Goal: Transaction & Acquisition: Purchase product/service

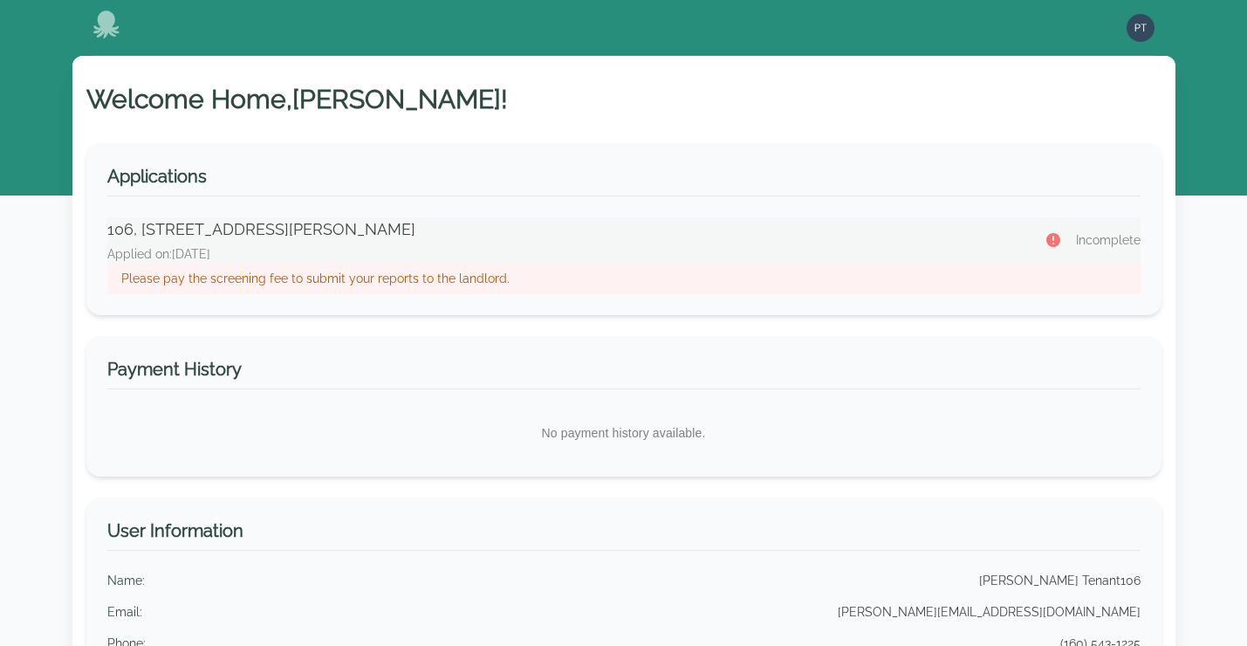
click at [429, 278] on p "Please pay the screening fee to submit your reports to the landlord." at bounding box center [624, 278] width 1006 height 17
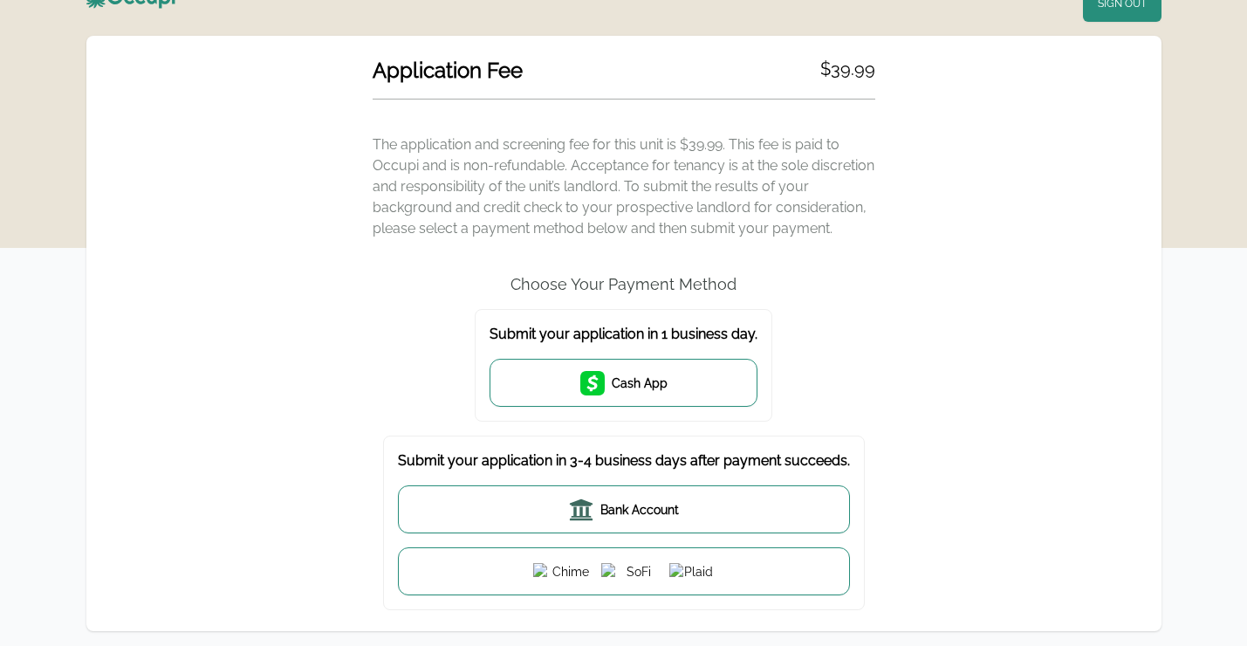
scroll to position [24, 0]
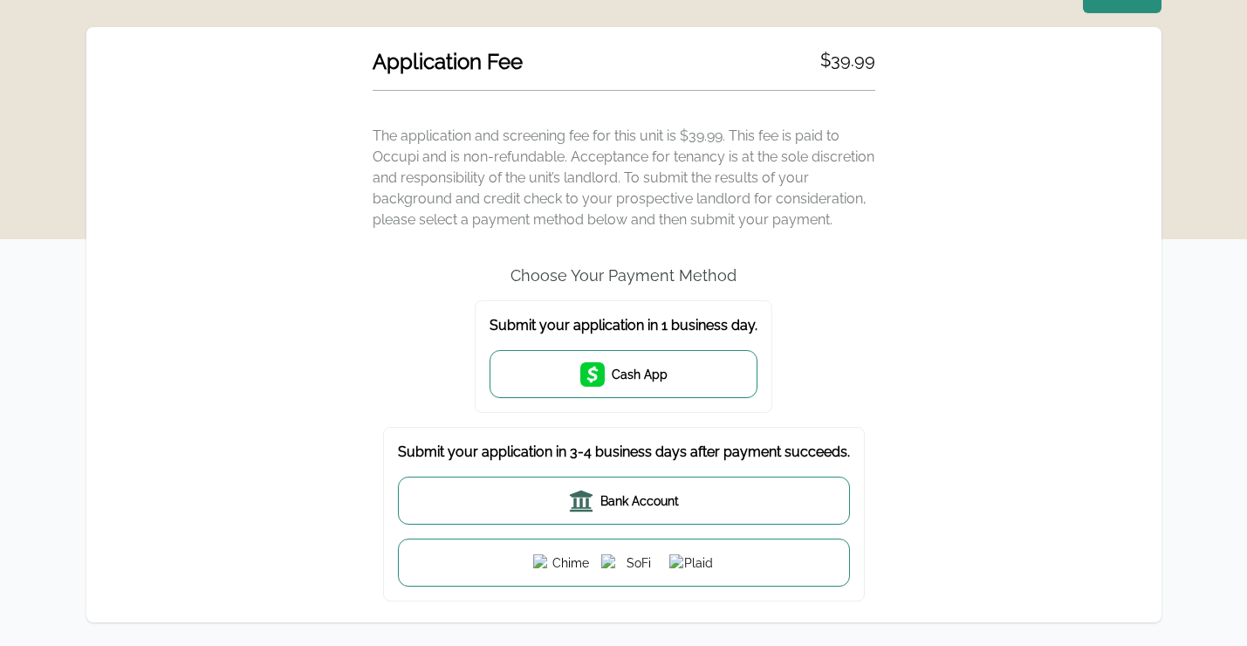
scroll to position [34, 0]
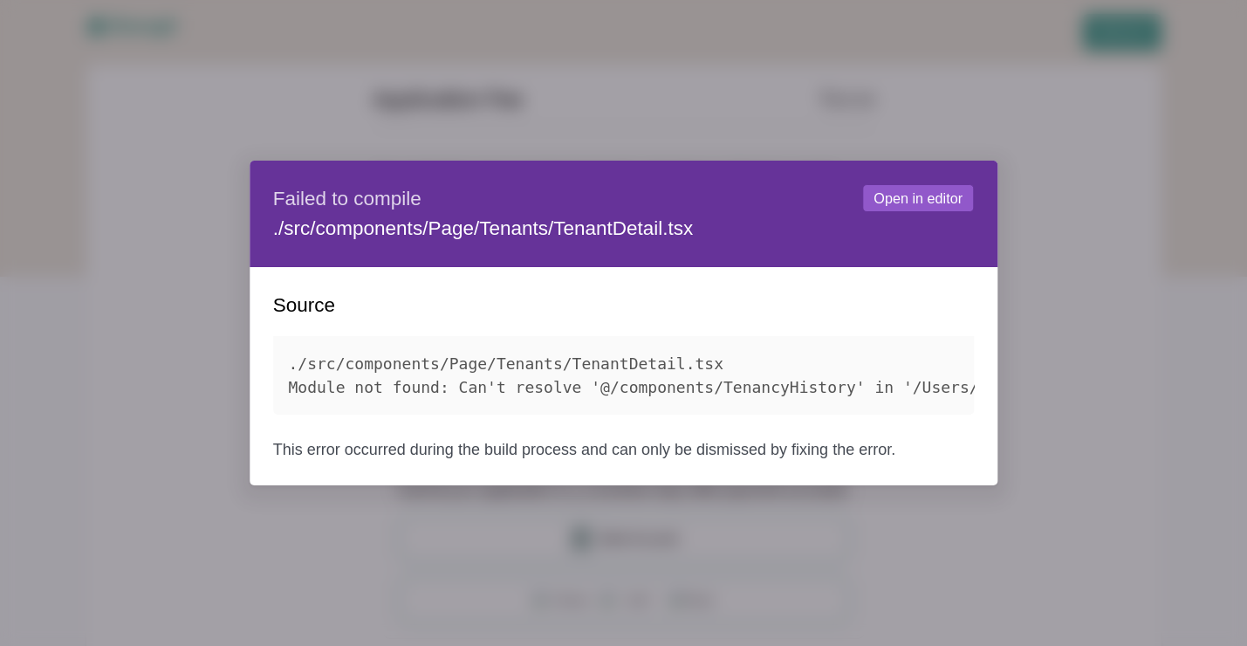
scroll to position [34, 0]
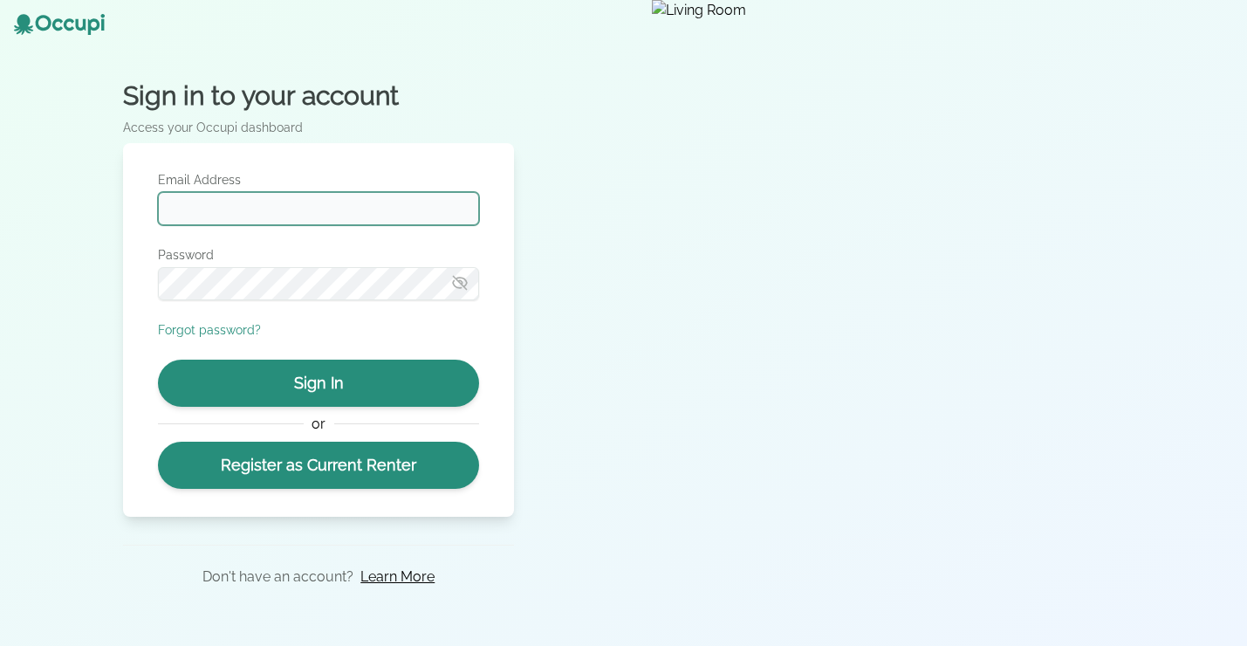
click at [310, 216] on input "Email Address" at bounding box center [318, 208] width 321 height 33
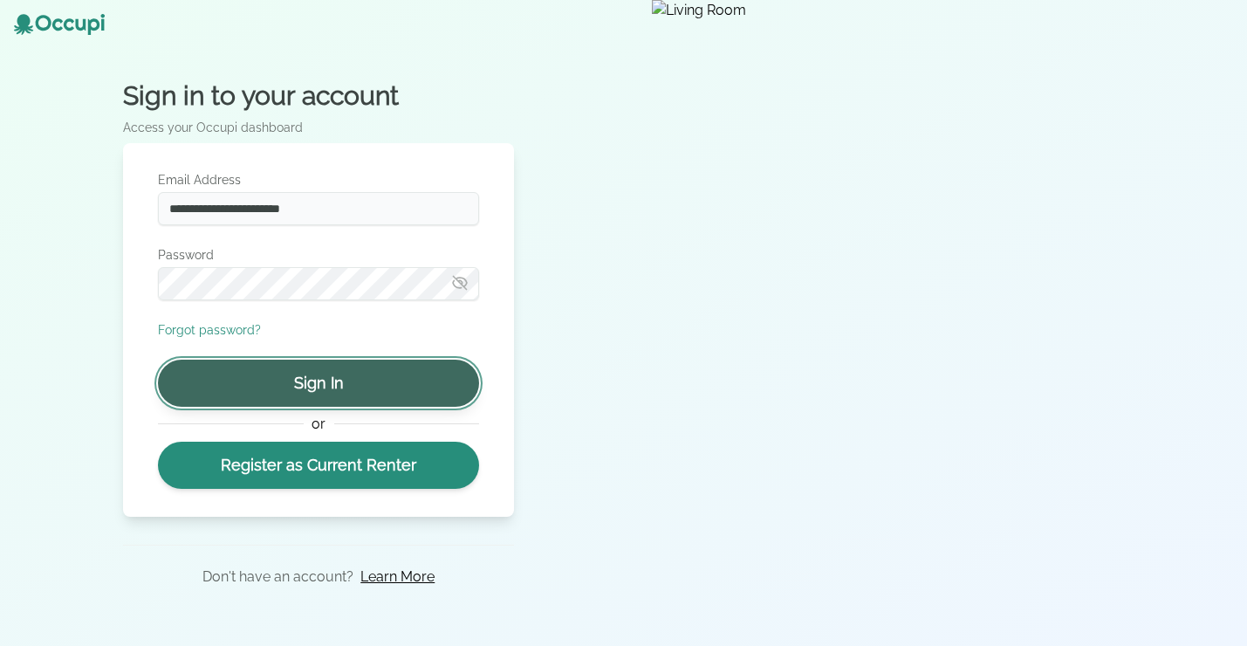
click at [302, 381] on button "Sign In" at bounding box center [318, 383] width 321 height 47
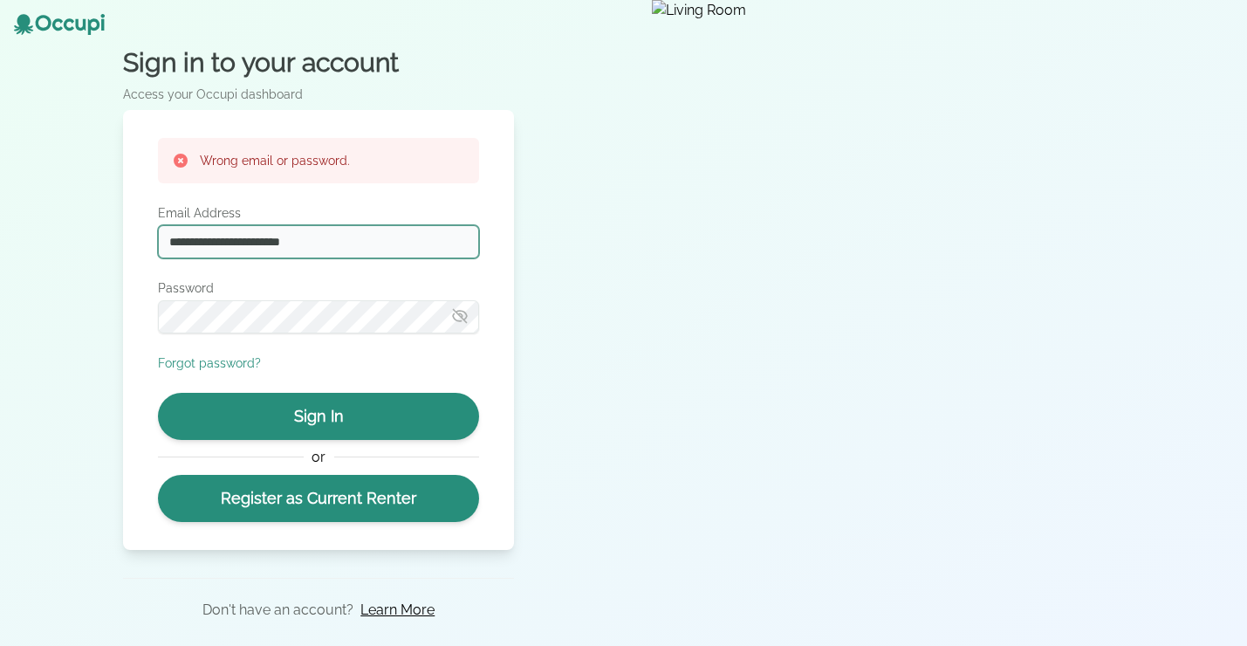
click at [365, 237] on input "**********" at bounding box center [318, 241] width 321 height 33
type input "**********"
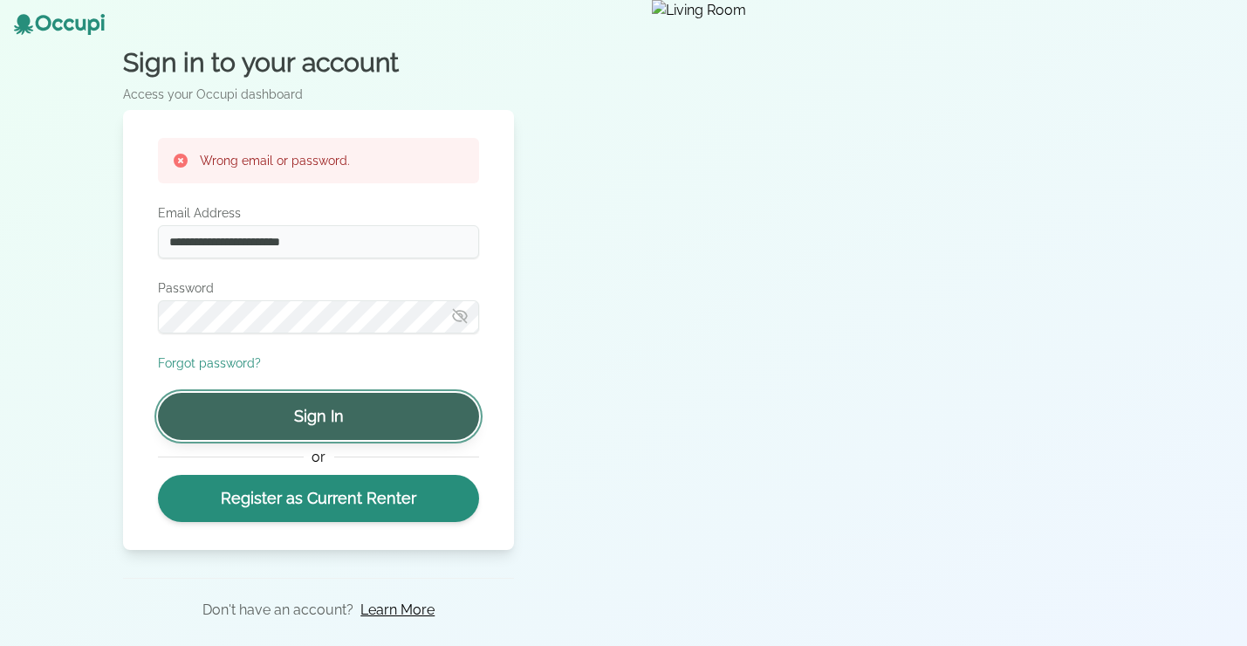
click at [310, 418] on button "Sign In" at bounding box center [318, 416] width 321 height 47
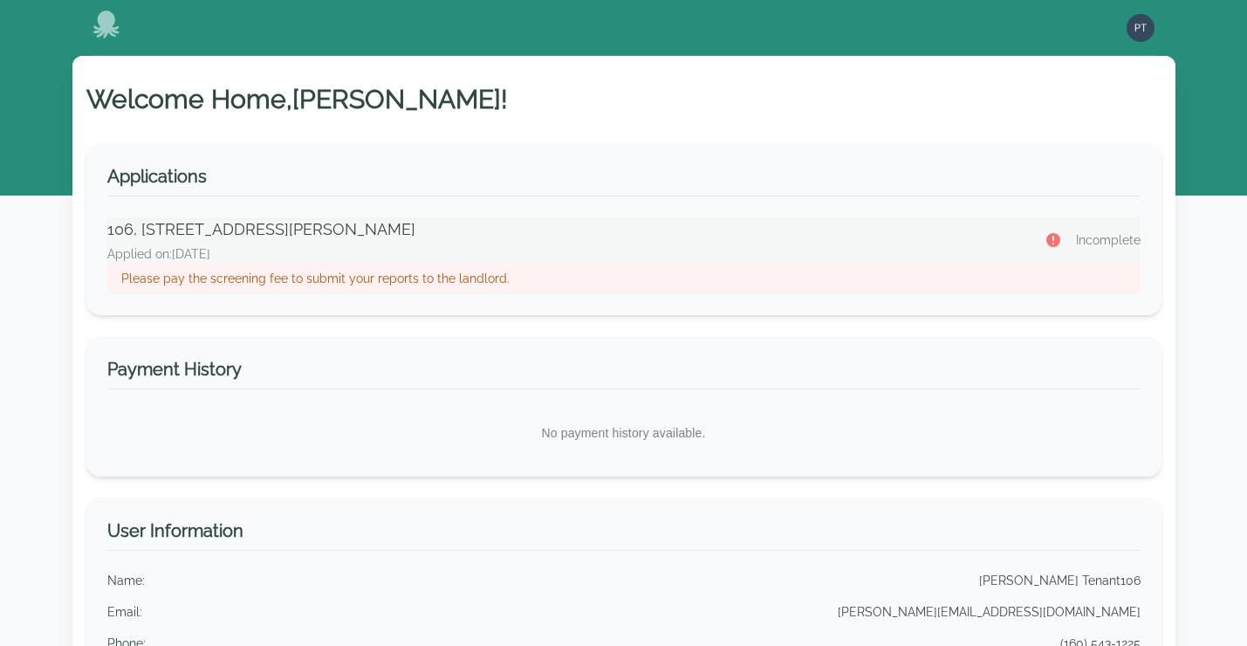
click at [357, 274] on p "Please pay the screening fee to submit your reports to the landlord." at bounding box center [624, 278] width 1006 height 17
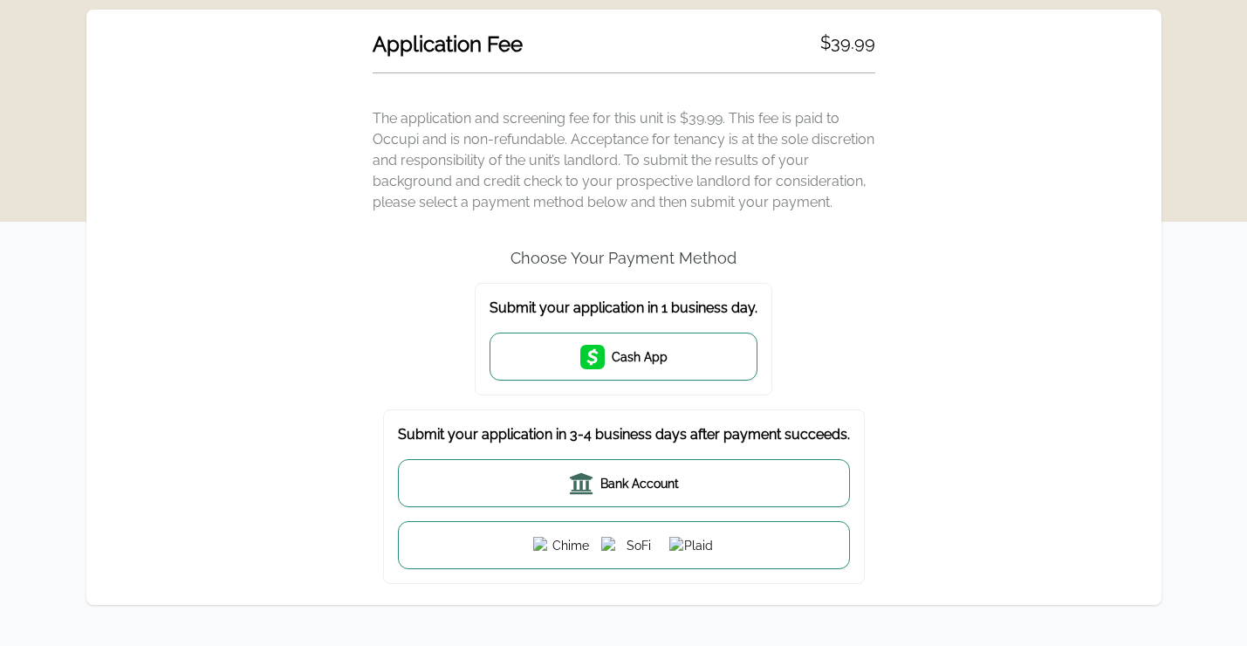
scroll to position [45, 0]
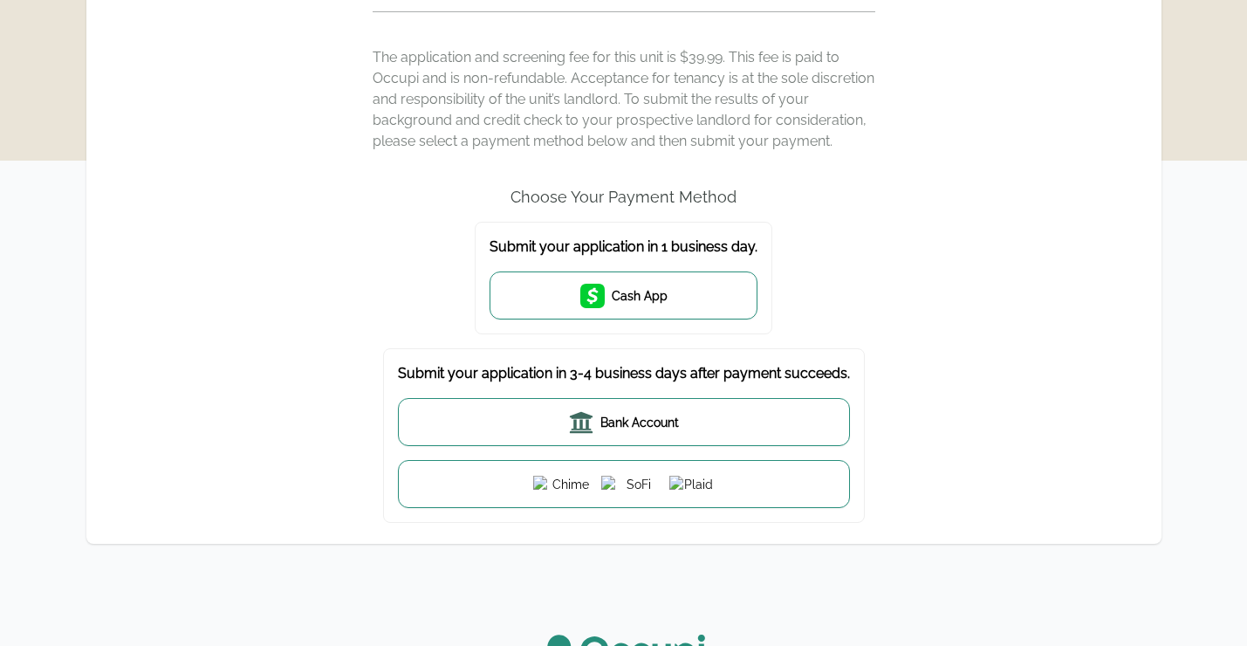
scroll to position [127, 0]
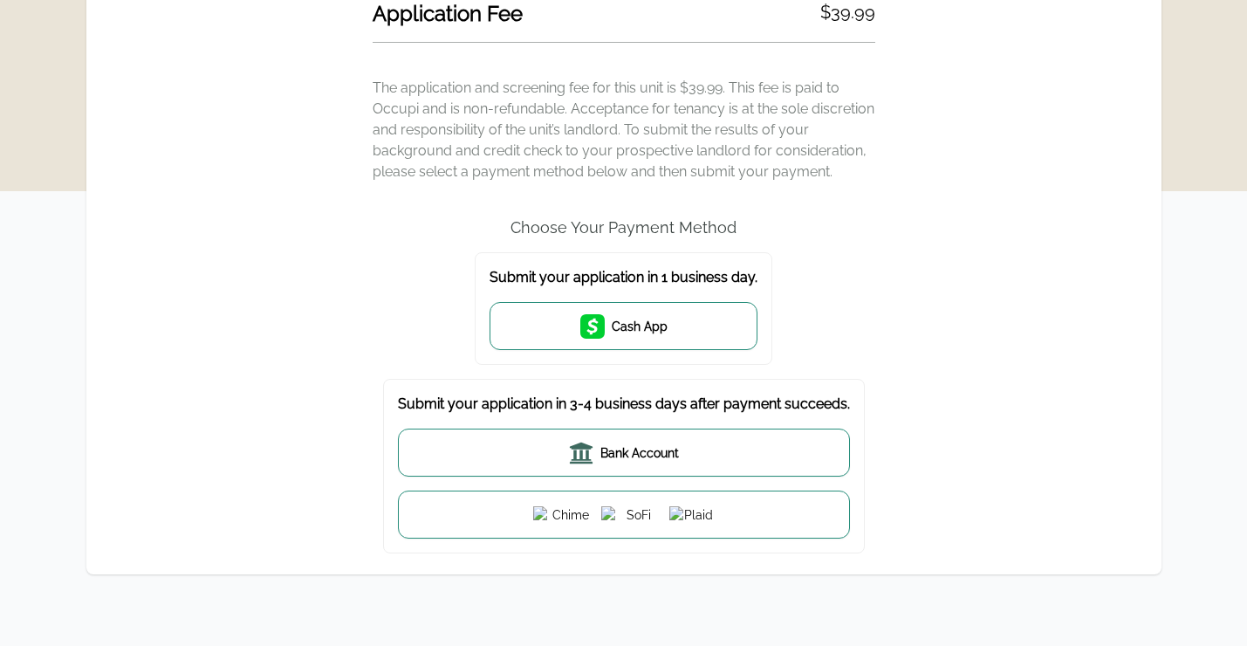
scroll to position [89, 0]
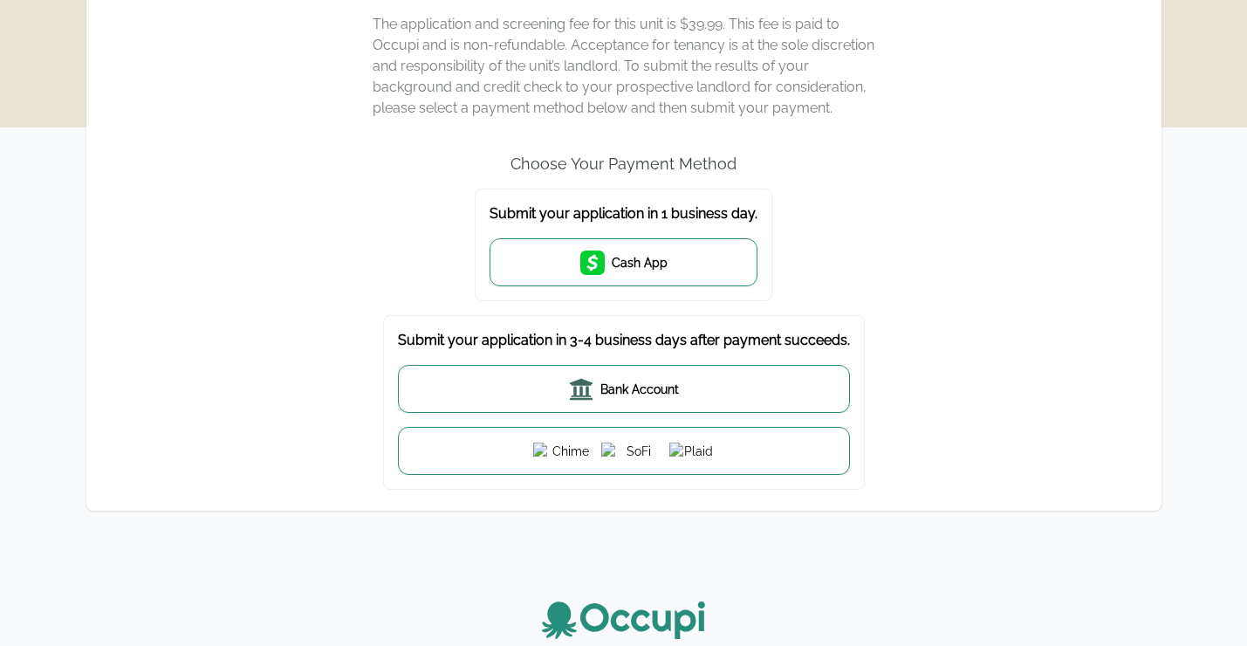
scroll to position [134, 0]
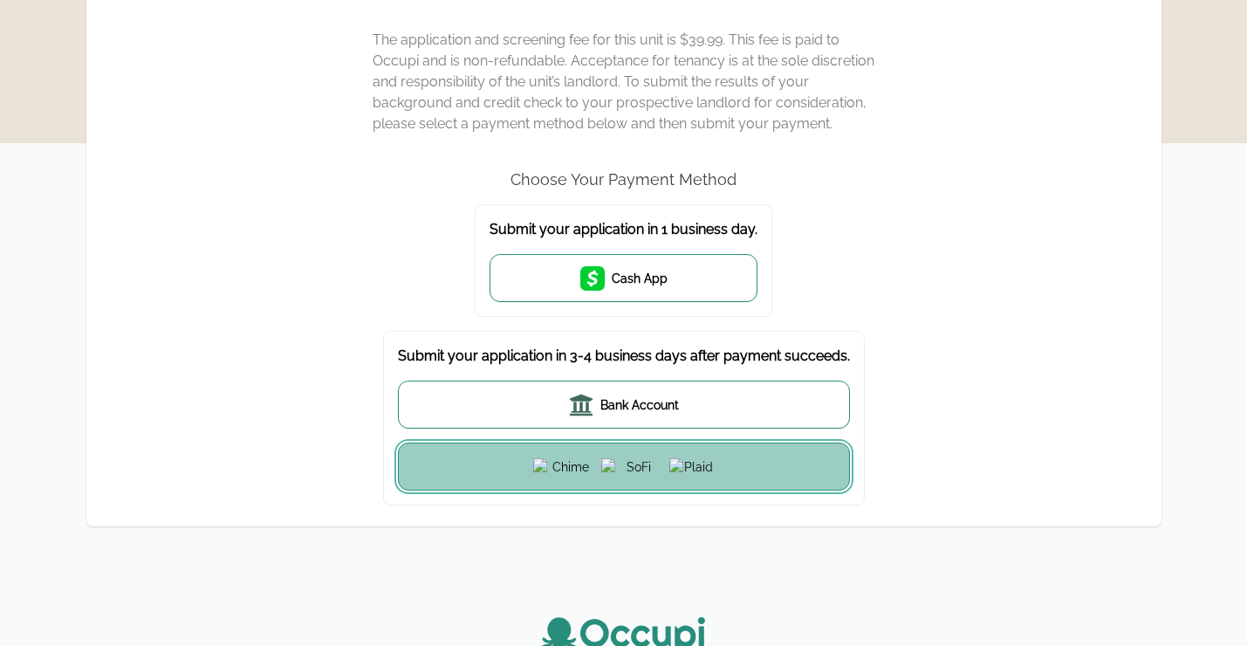
click at [488, 462] on button at bounding box center [624, 467] width 452 height 48
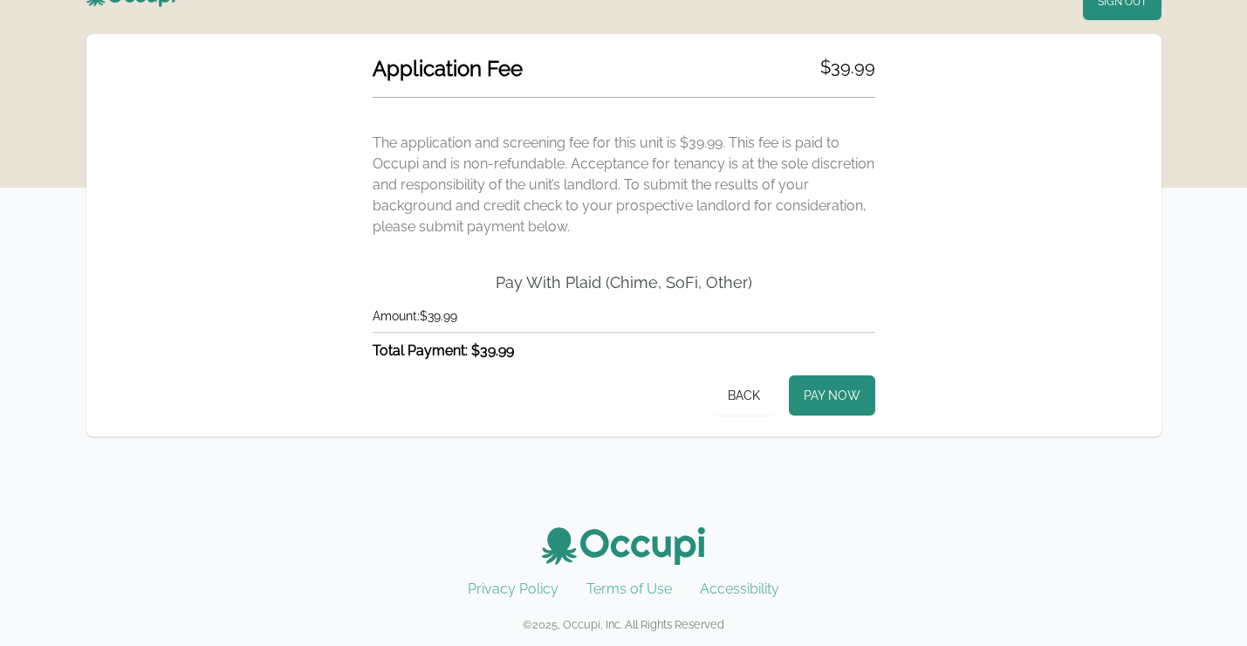
scroll to position [13, 0]
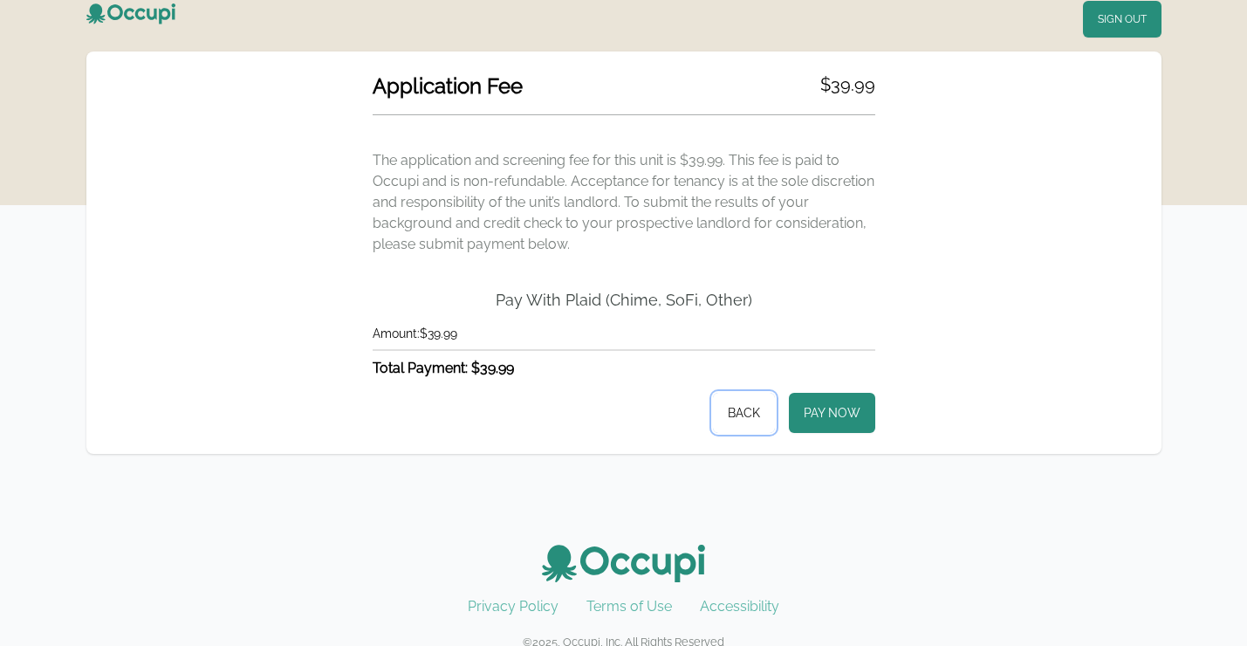
click at [760, 406] on button "Back" at bounding box center [744, 413] width 62 height 40
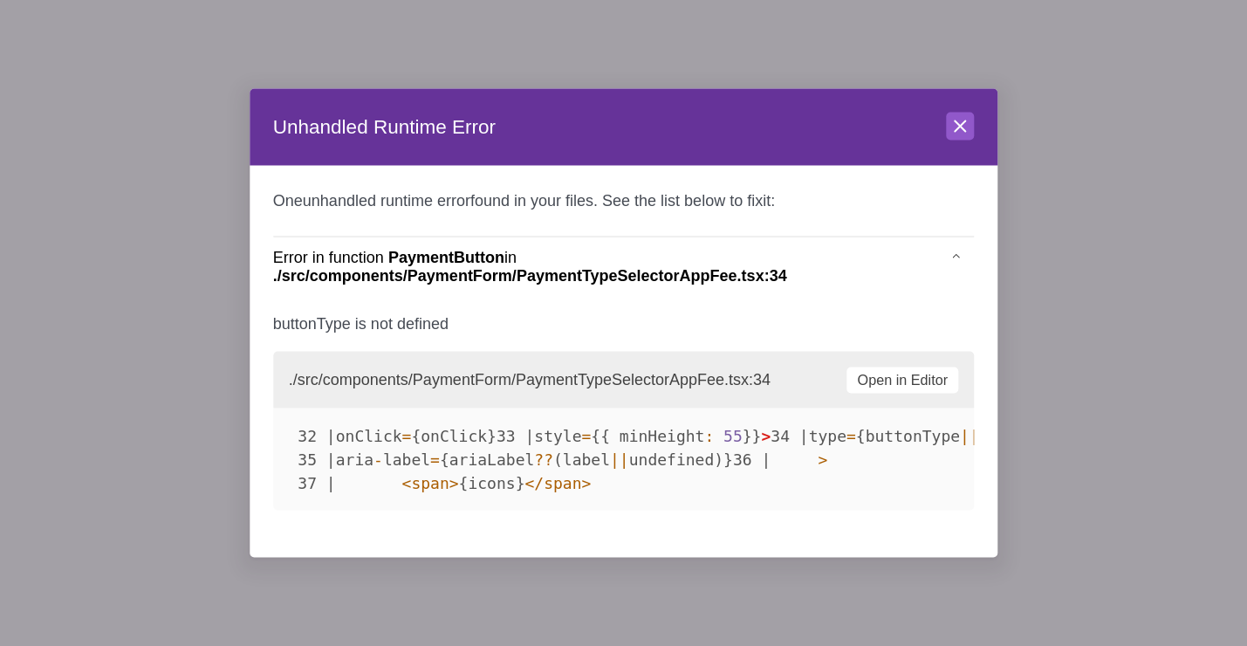
scroll to position [0, 0]
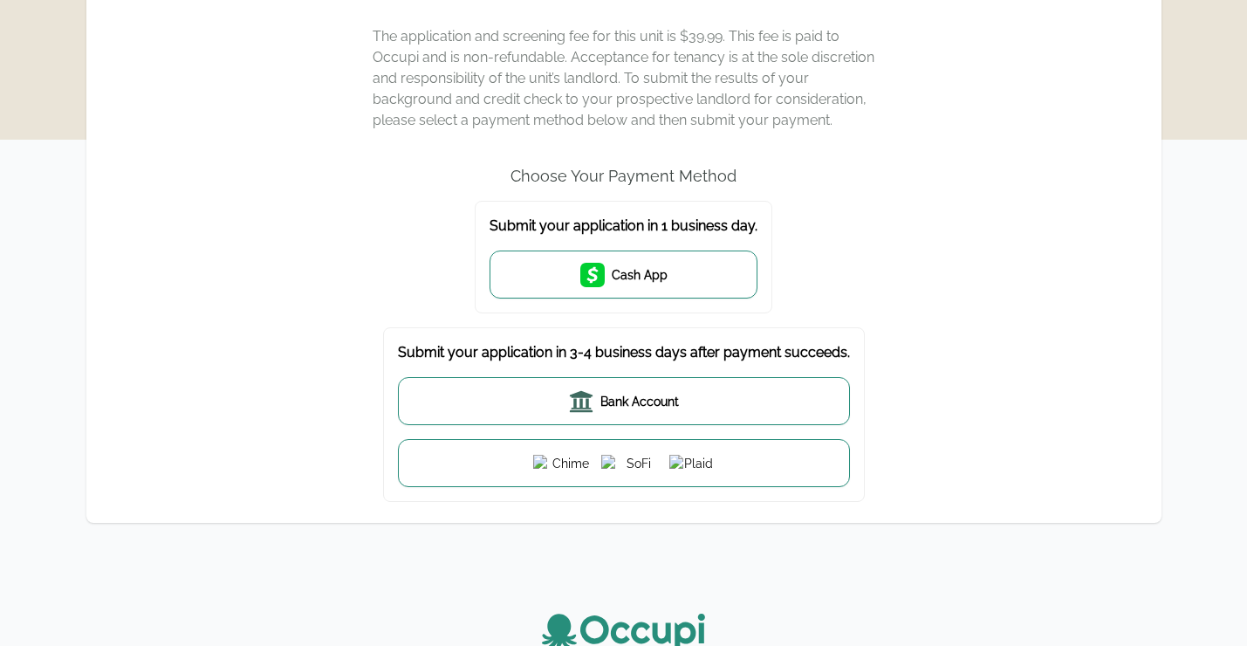
scroll to position [134, 0]
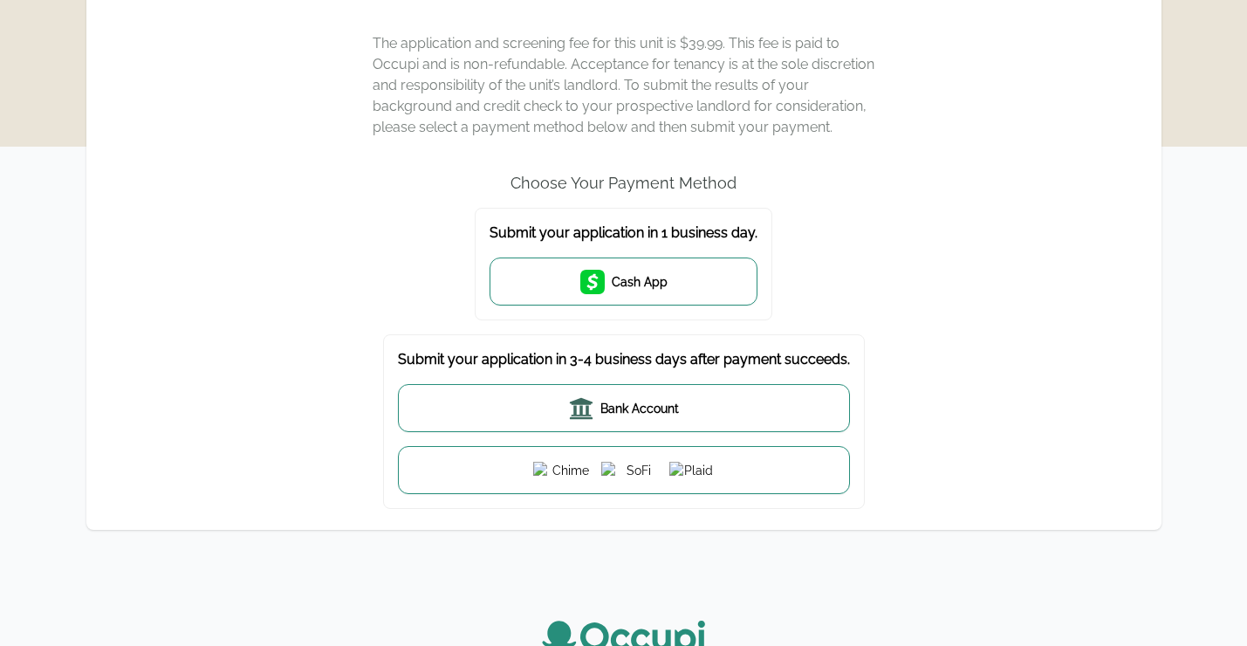
scroll to position [141, 0]
